Goal: Navigation & Orientation: Find specific page/section

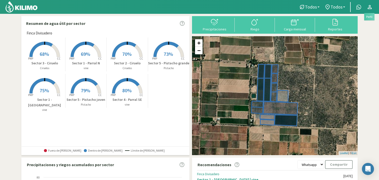
click at [370, 5] on icon at bounding box center [369, 7] width 6 height 6
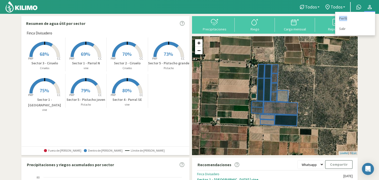
click at [370, 5] on icon at bounding box center [369, 7] width 6 height 6
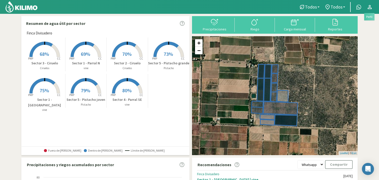
click at [365, 9] on link at bounding box center [369, 7] width 11 height 10
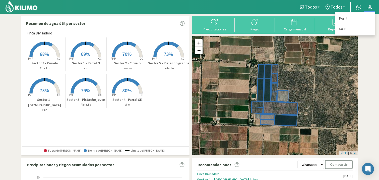
click at [369, 7] on icon at bounding box center [369, 7] width 4 height 4
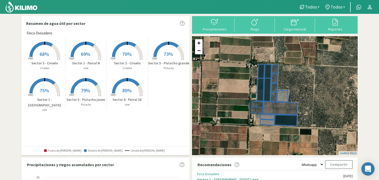
click at [367, 167] on icon "Open Intercom Messenger" at bounding box center [368, 168] width 6 height 7
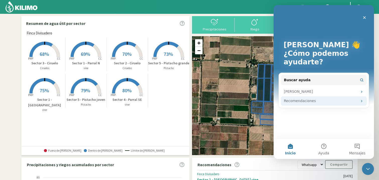
click at [332, 101] on div "Recomendaciones" at bounding box center [321, 100] width 74 height 5
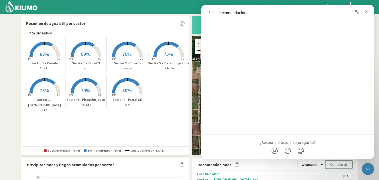
scroll to position [157, 0]
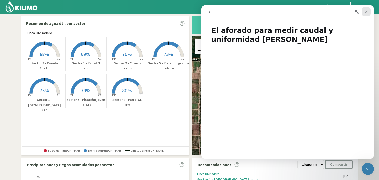
click at [365, 12] on icon "Cerrar" at bounding box center [366, 12] width 4 height 4
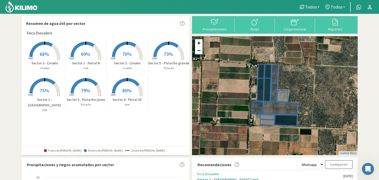
scroll to position [0, 0]
click at [370, 165] on div "Abrir Intercom Messenger" at bounding box center [367, 167] width 17 height 17
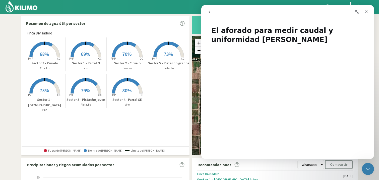
click at [209, 8] on button "go back" at bounding box center [209, 12] width 10 height 10
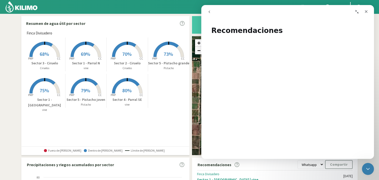
click at [209, 12] on icon "go back" at bounding box center [209, 12] width 4 height 4
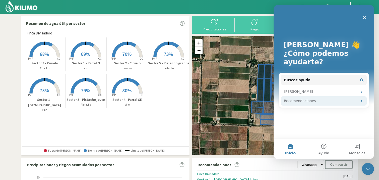
click at [337, 102] on div "Recomendaciones" at bounding box center [321, 100] width 74 height 5
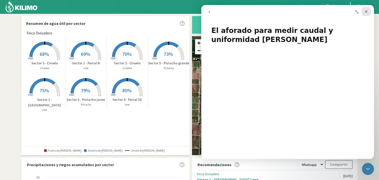
click at [366, 11] on icon "Cerrar" at bounding box center [366, 11] width 3 height 3
